Goal: Information Seeking & Learning: Learn about a topic

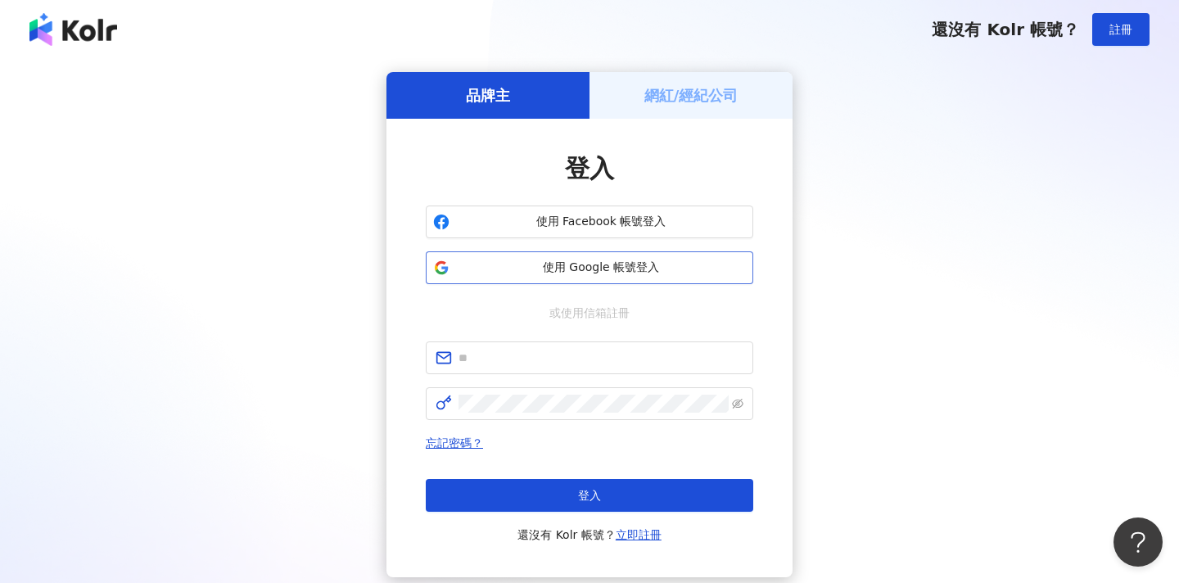
click at [644, 280] on button "使用 Google 帳號登入" at bounding box center [590, 267] width 328 height 33
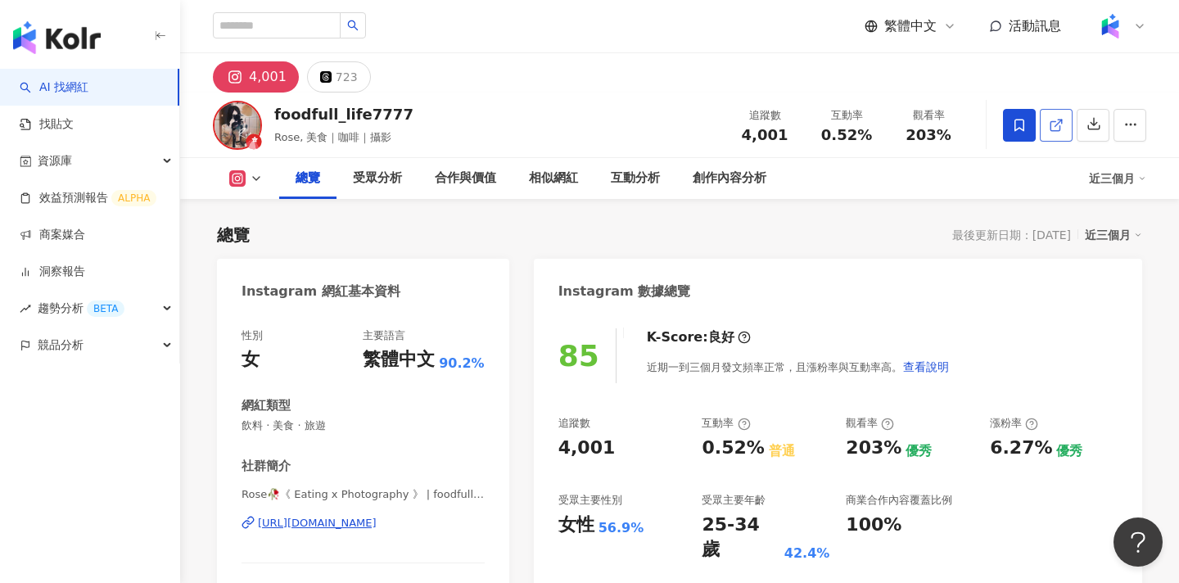
scroll to position [117, 0]
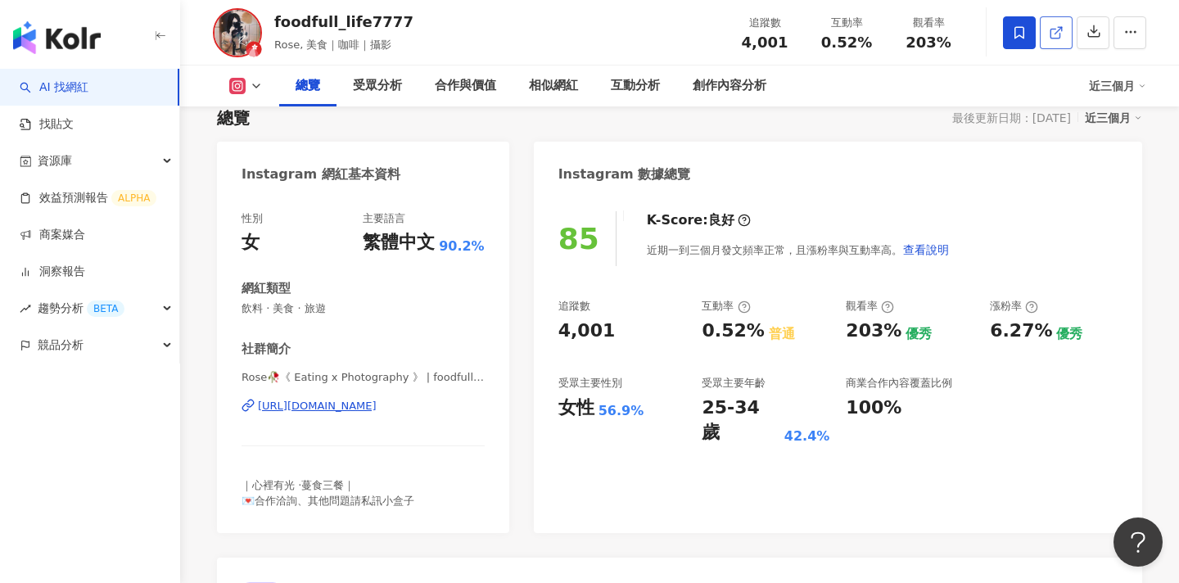
click at [1052, 32] on icon at bounding box center [1056, 32] width 15 height 15
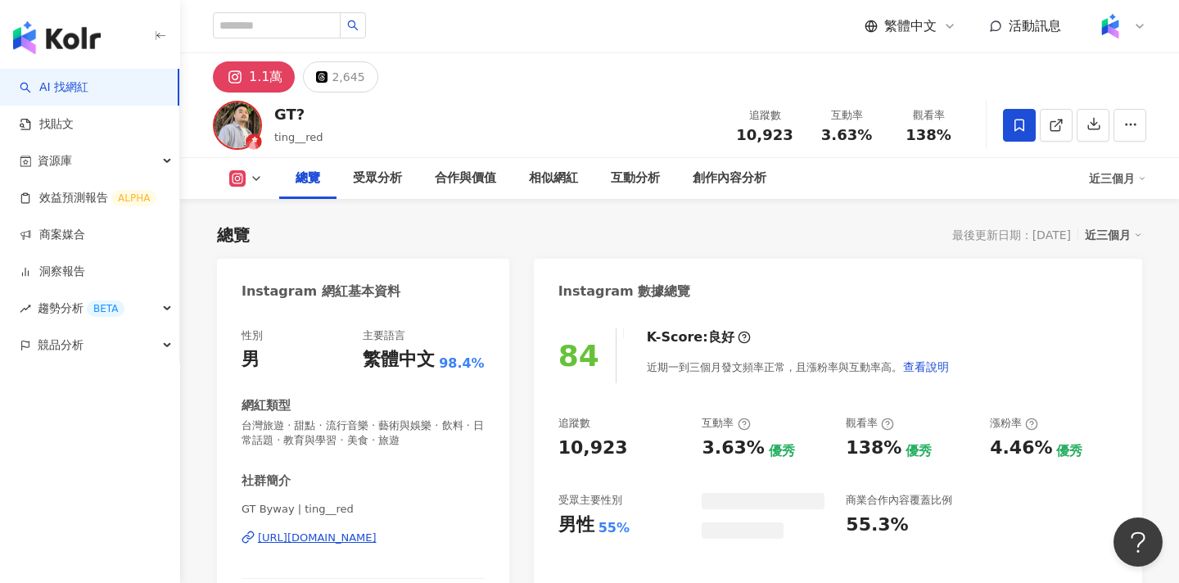
click at [1061, 137] on link at bounding box center [1056, 125] width 33 height 33
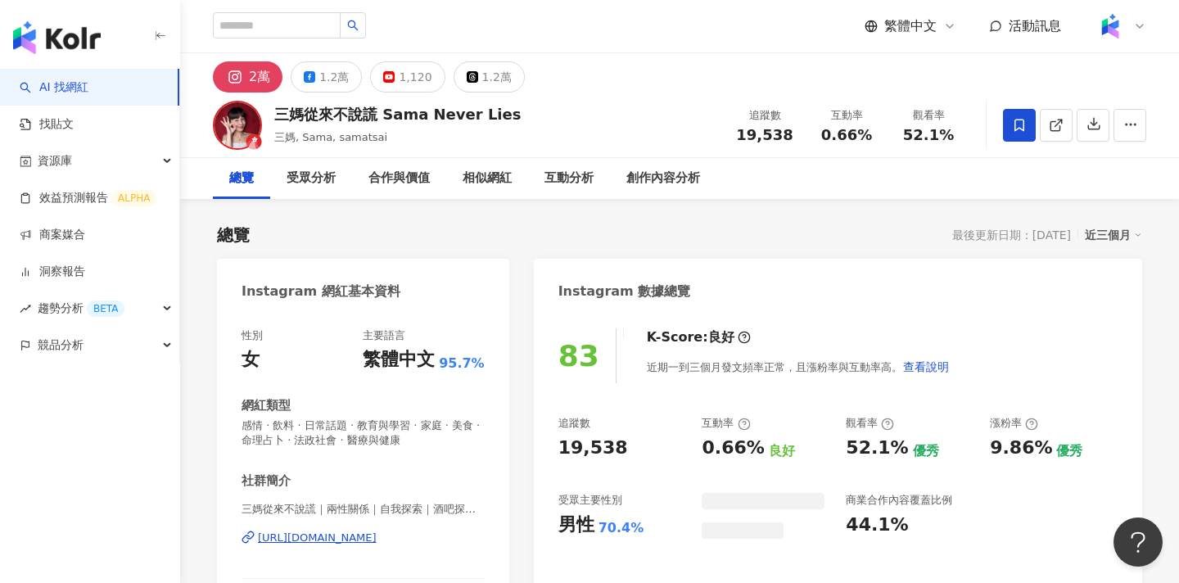
scroll to position [101, 0]
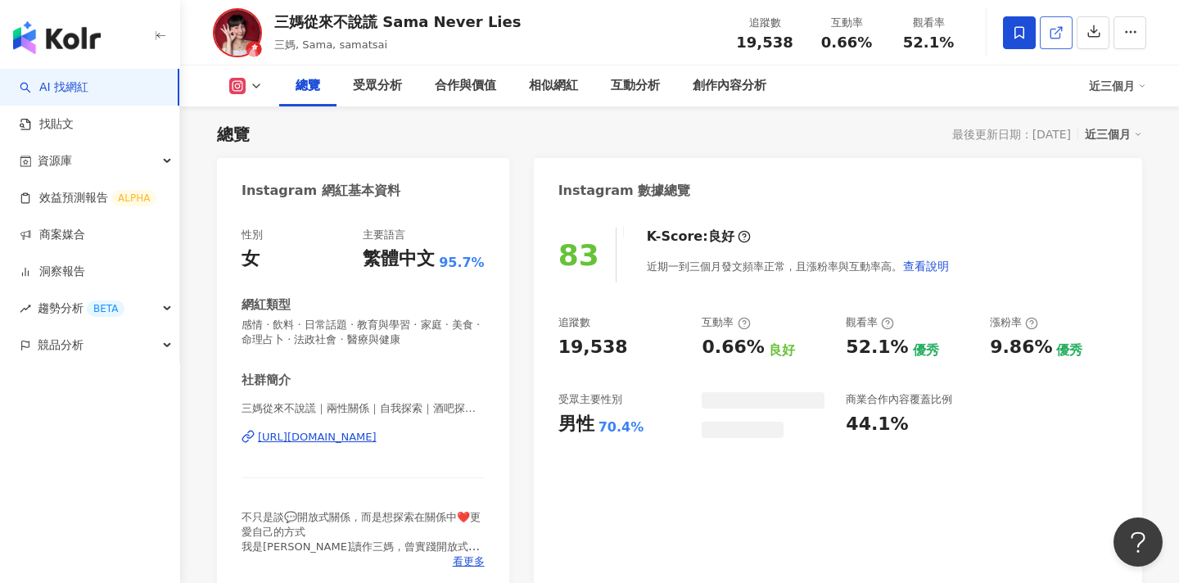
click at [1057, 29] on icon at bounding box center [1056, 32] width 15 height 15
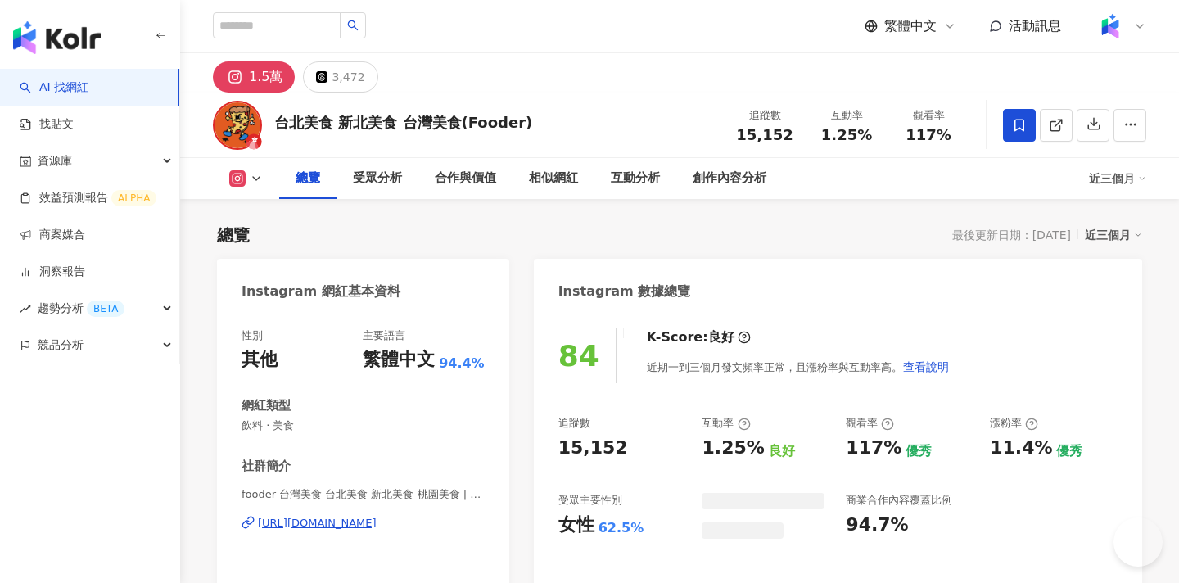
scroll to position [101, 0]
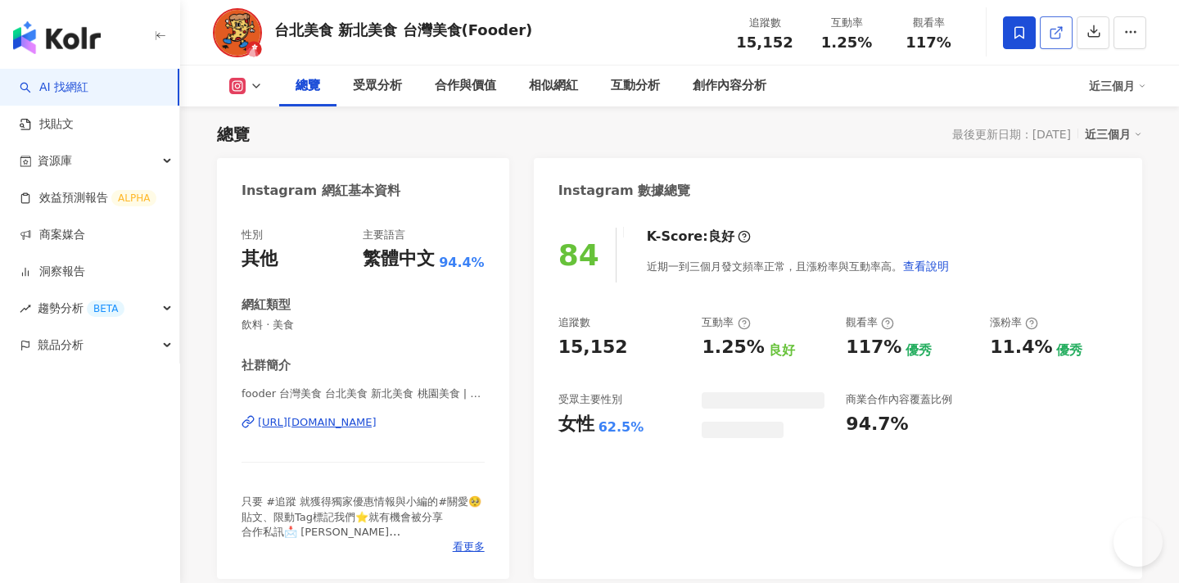
click at [1056, 34] on icon at bounding box center [1056, 32] width 15 height 15
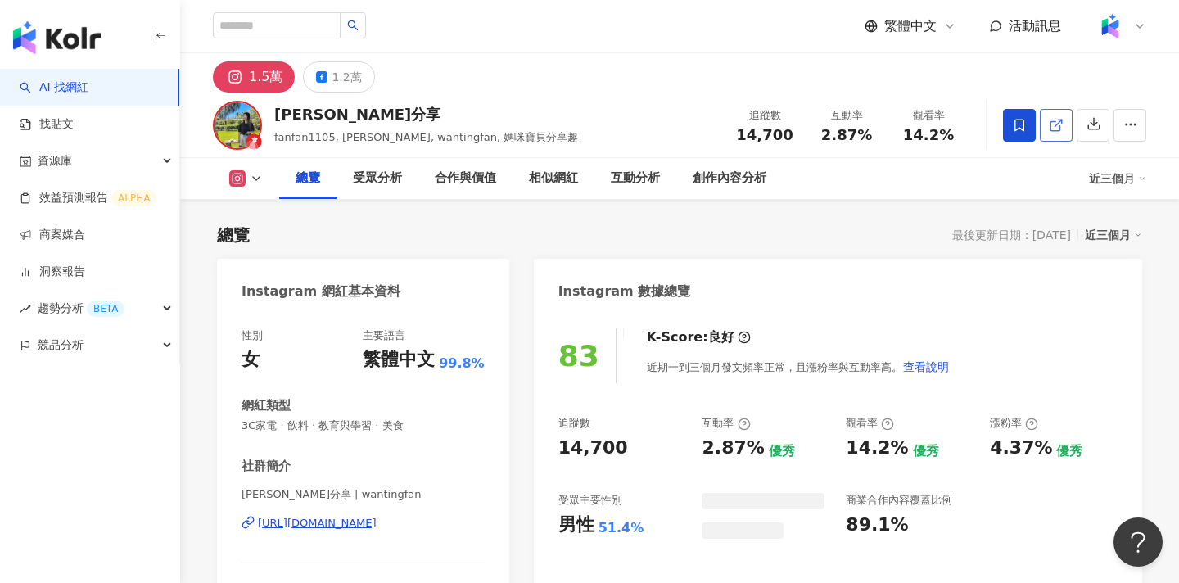
click at [1047, 125] on link at bounding box center [1056, 125] width 33 height 33
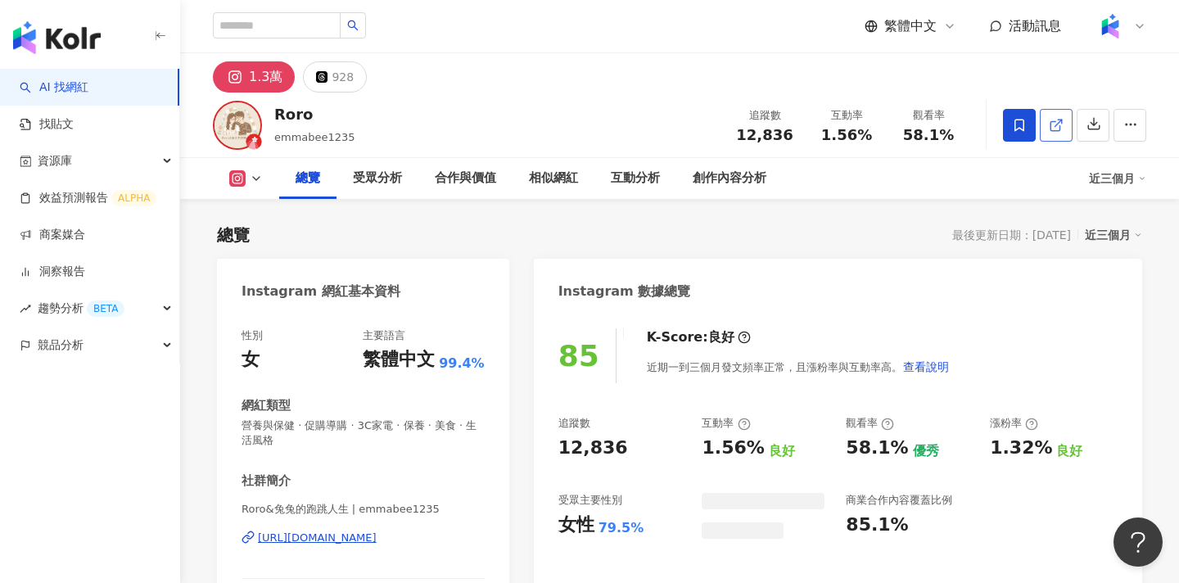
click at [1047, 124] on link at bounding box center [1056, 125] width 33 height 33
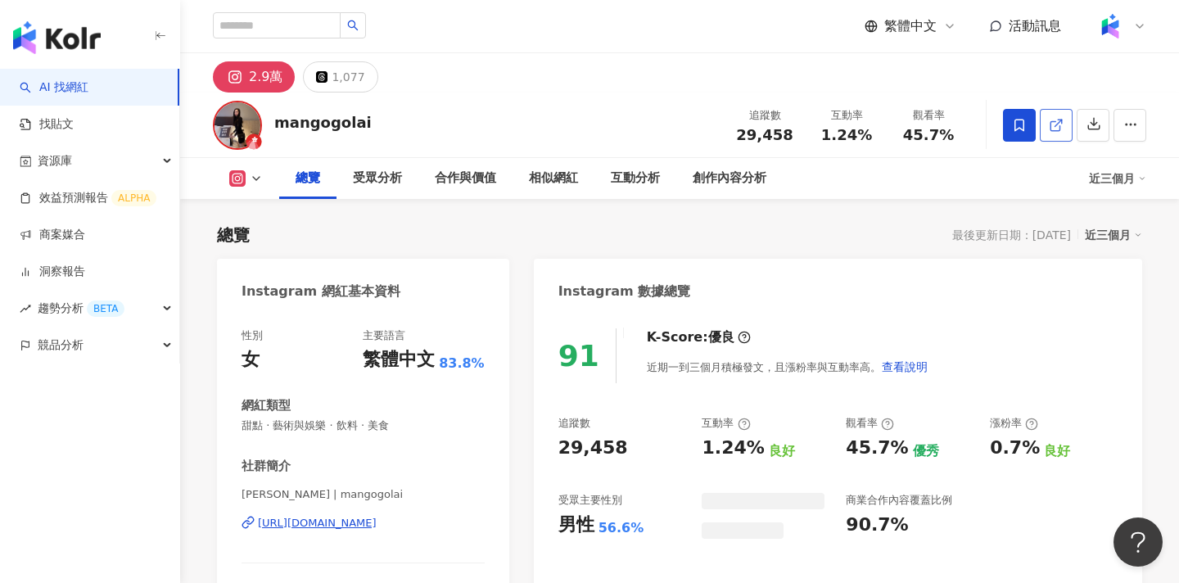
scroll to position [101, 0]
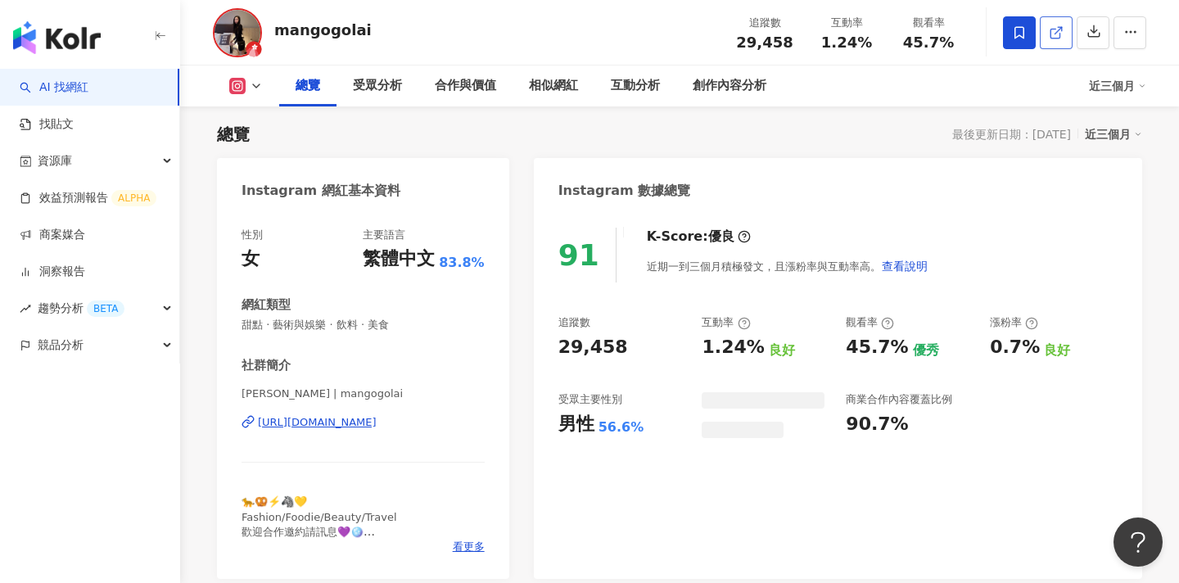
click at [1056, 40] on link at bounding box center [1056, 32] width 33 height 33
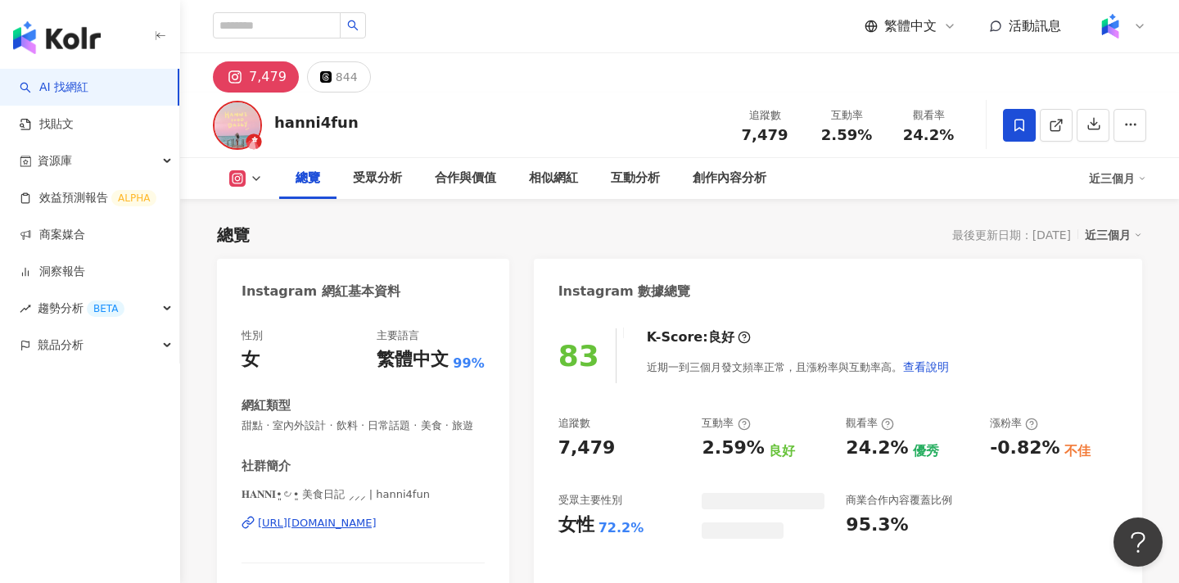
click at [1049, 122] on icon at bounding box center [1056, 125] width 15 height 15
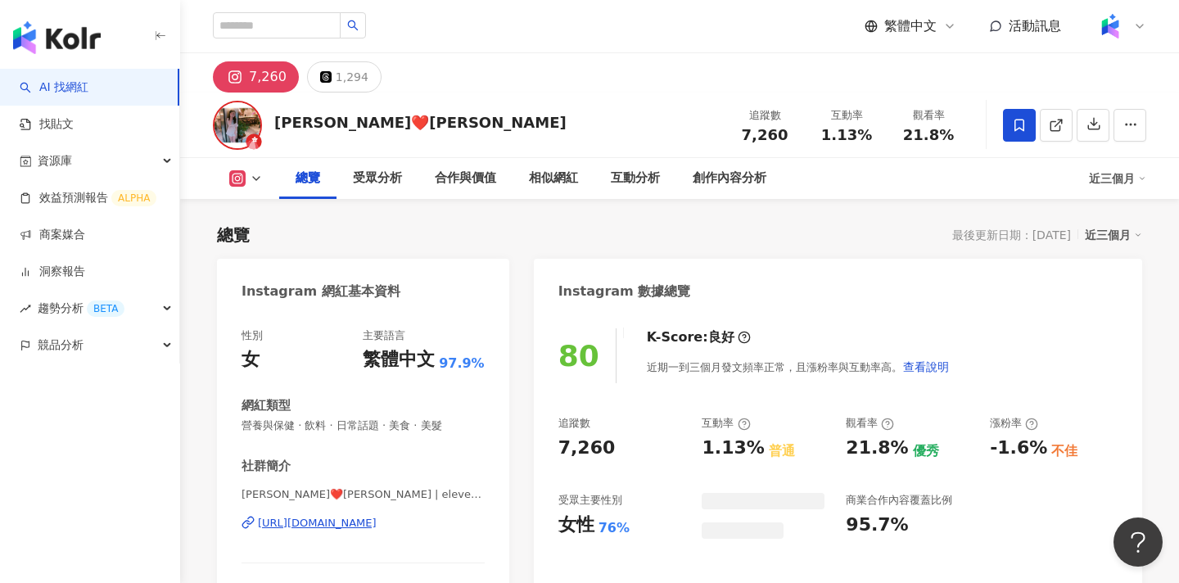
click at [1052, 147] on div at bounding box center [1074, 125] width 143 height 49
click at [1050, 130] on icon at bounding box center [1056, 125] width 15 height 15
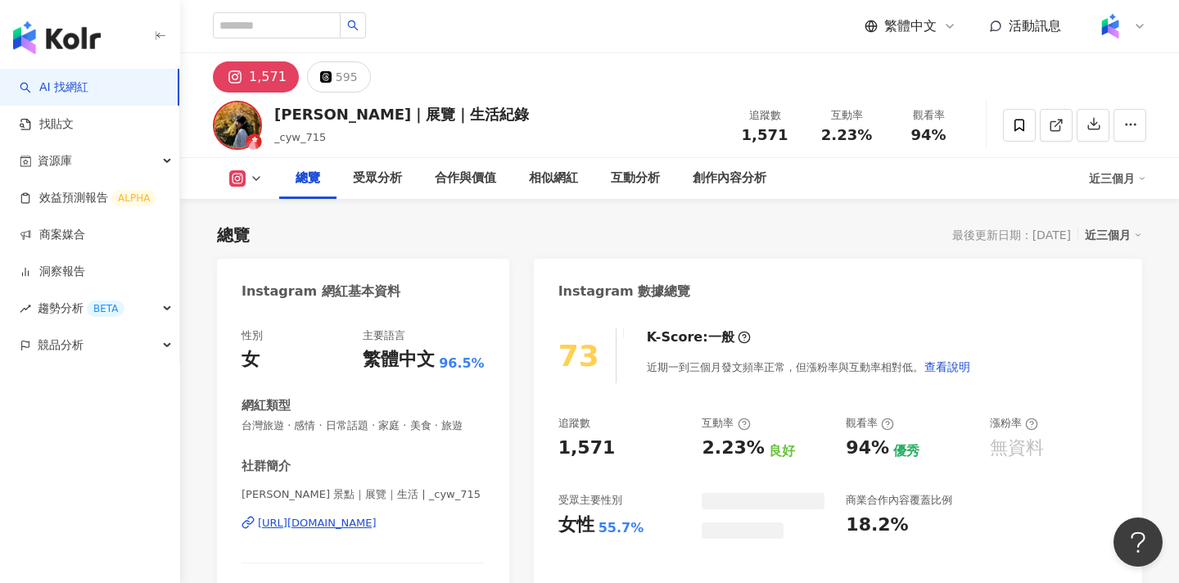
click at [1046, 130] on link at bounding box center [1056, 125] width 33 height 33
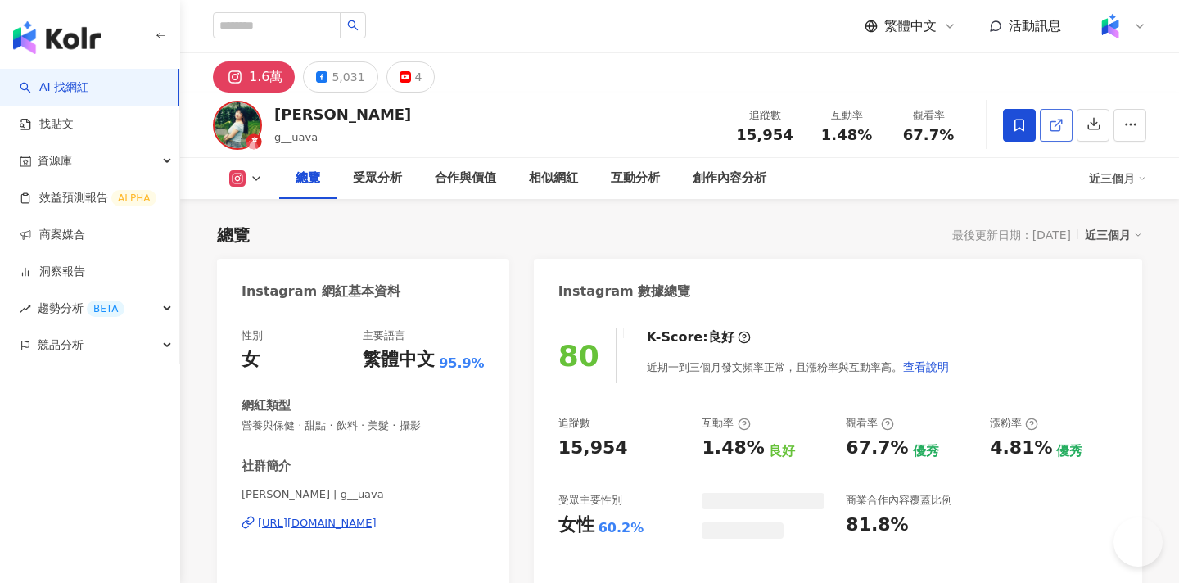
click at [1051, 111] on link at bounding box center [1056, 125] width 33 height 33
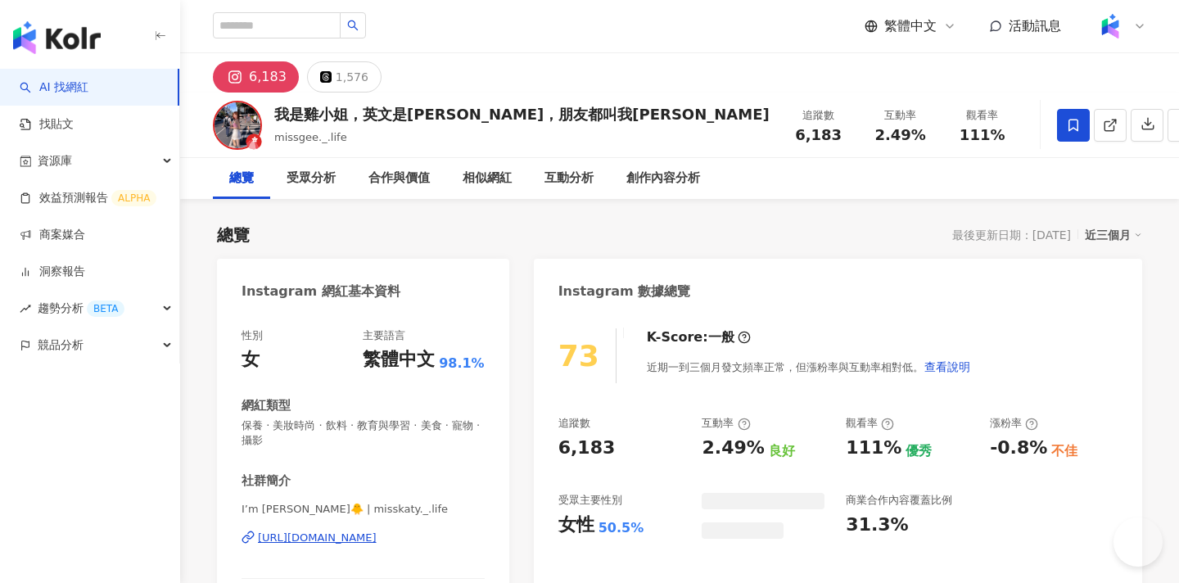
click at [1103, 126] on icon at bounding box center [1110, 125] width 15 height 15
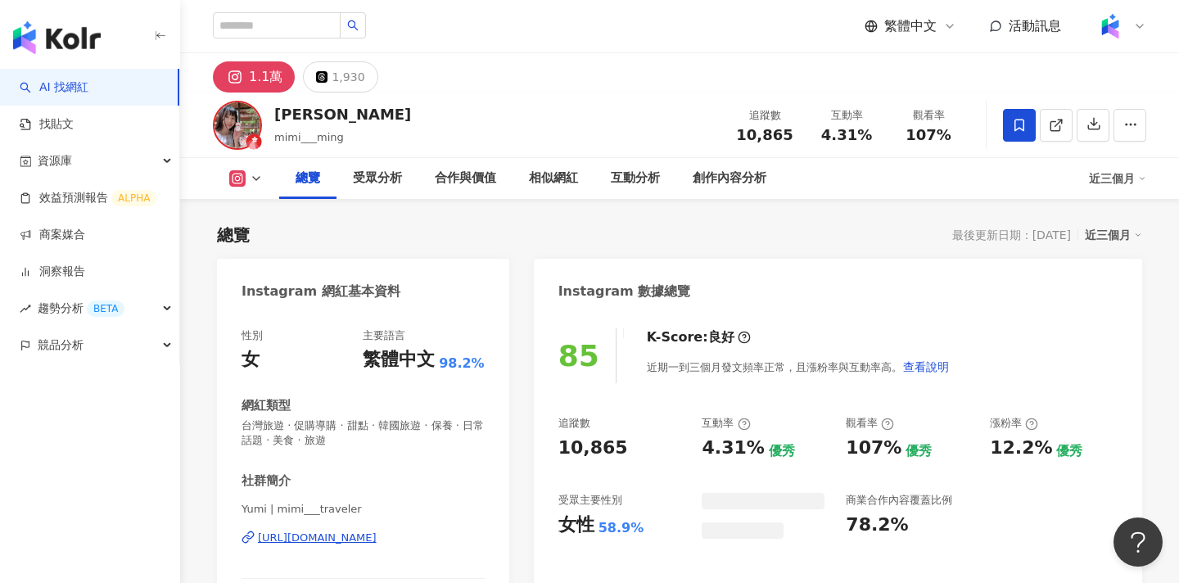
scroll to position [101, 0]
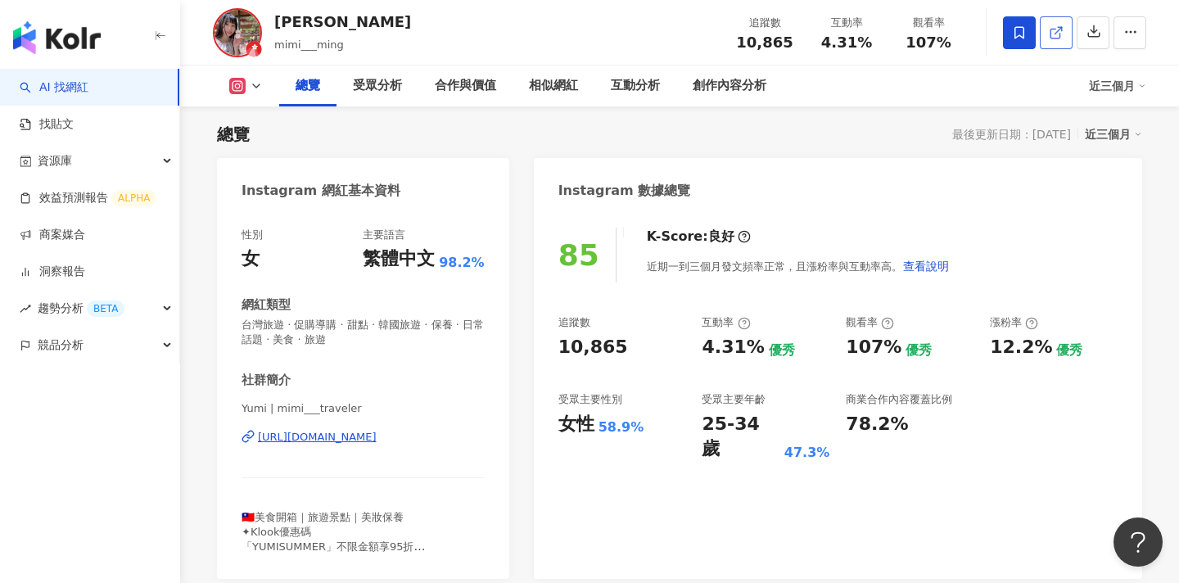
click at [1052, 36] on icon at bounding box center [1056, 32] width 15 height 15
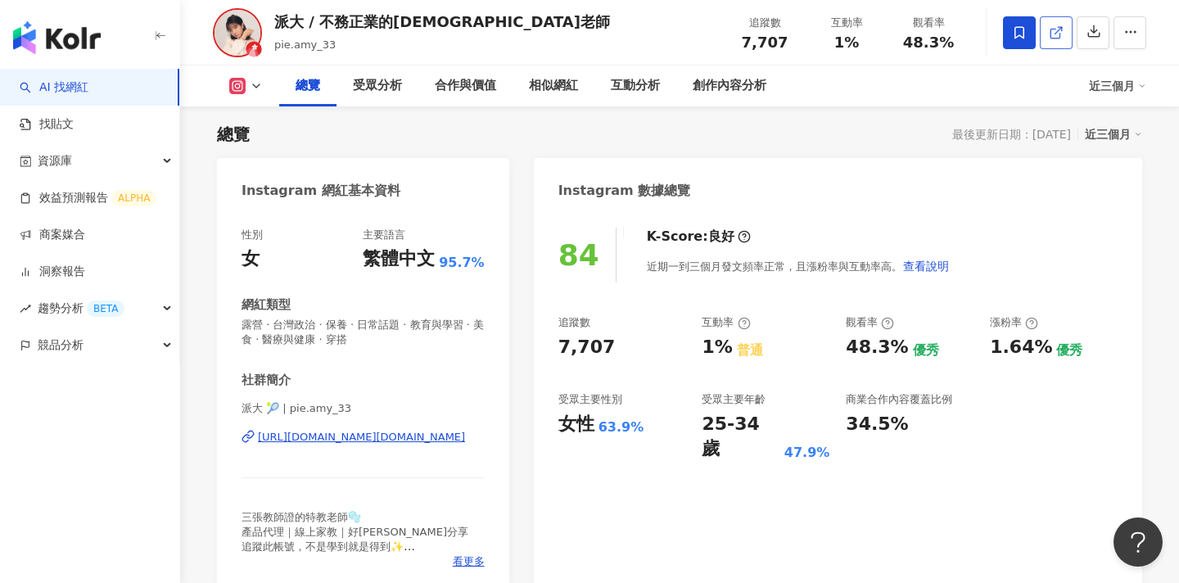
click at [1042, 34] on link at bounding box center [1056, 32] width 33 height 33
